Goal: Find specific page/section: Find specific page/section

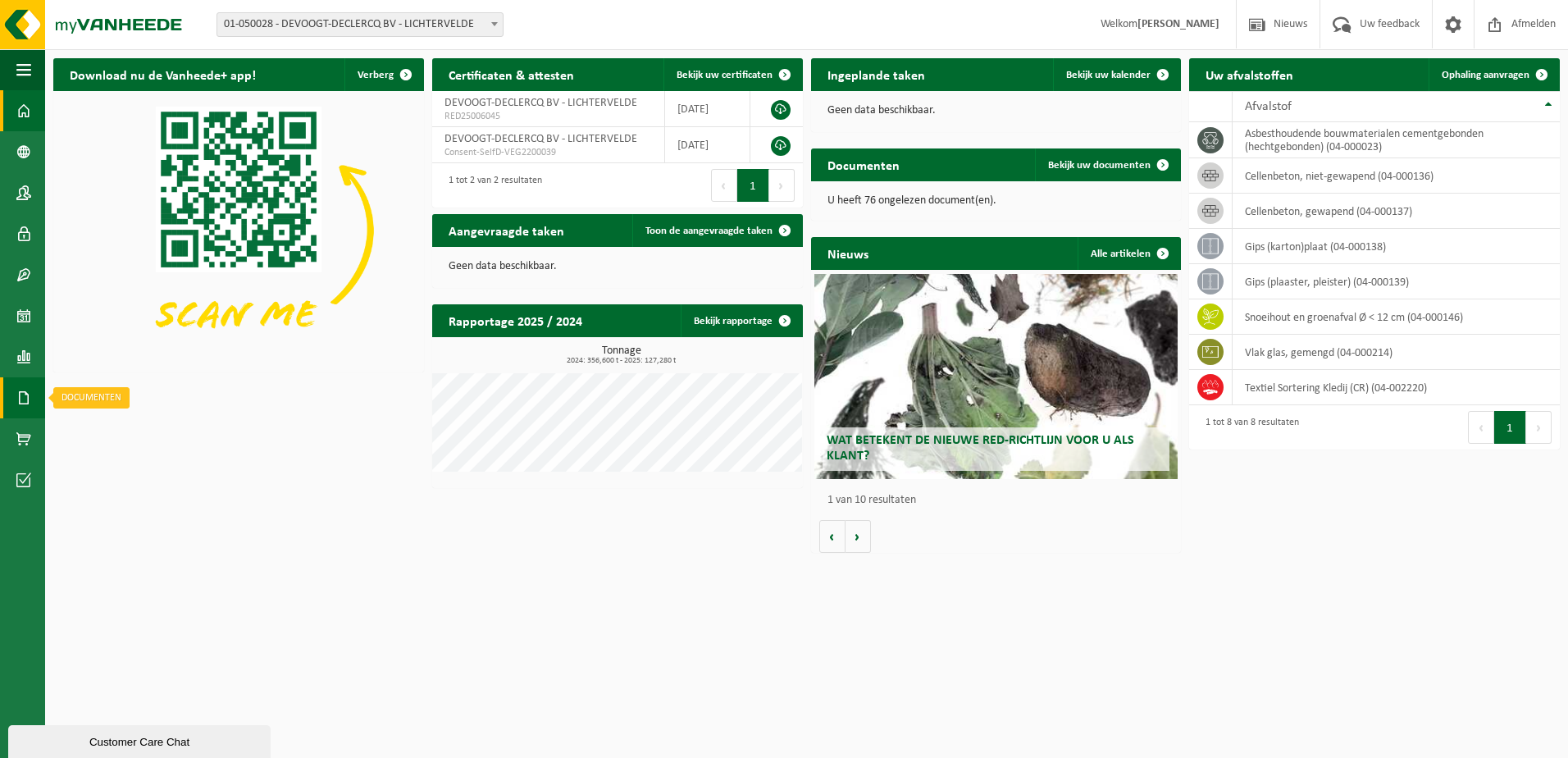
click at [28, 399] on span at bounding box center [24, 397] width 15 height 41
click at [118, 433] on span "Documenten" at bounding box center [125, 432] width 61 height 31
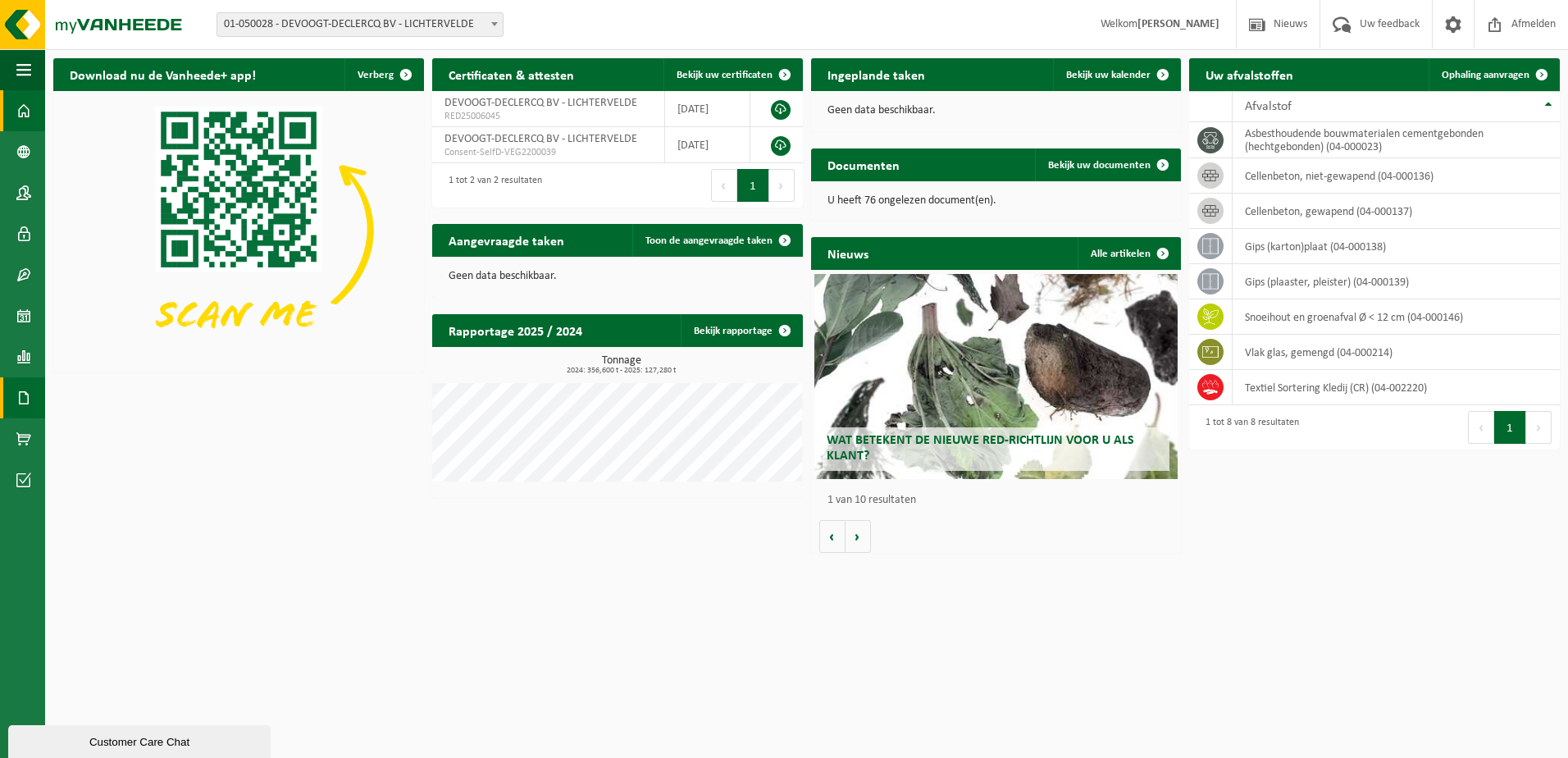
click at [27, 391] on span at bounding box center [24, 397] width 15 height 41
click at [125, 431] on span "Documenten" at bounding box center [125, 432] width 61 height 31
